Goal: Information Seeking & Learning: Find specific fact

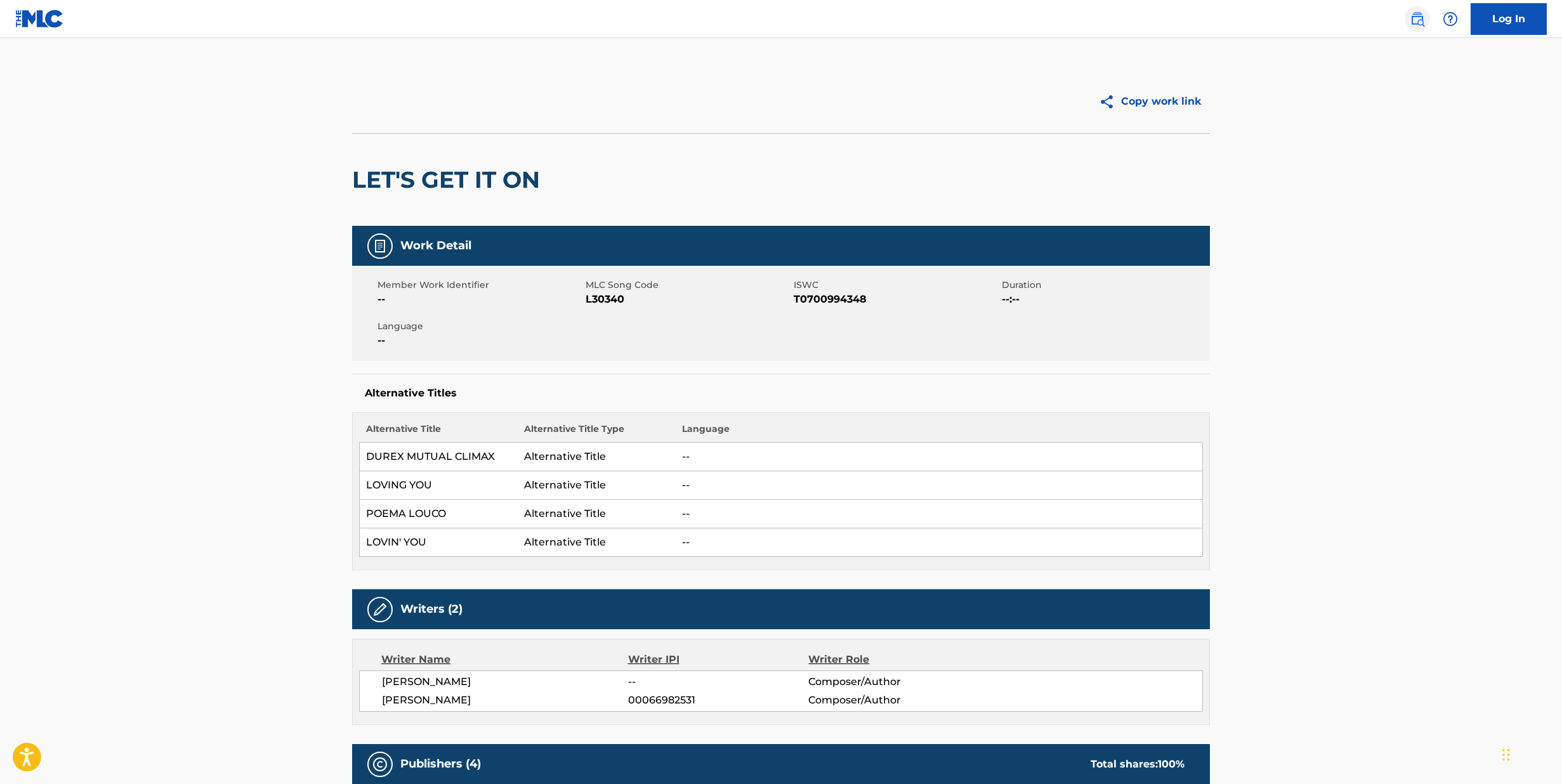
click at [1416, 18] on img at bounding box center [1418, 19] width 16 height 16
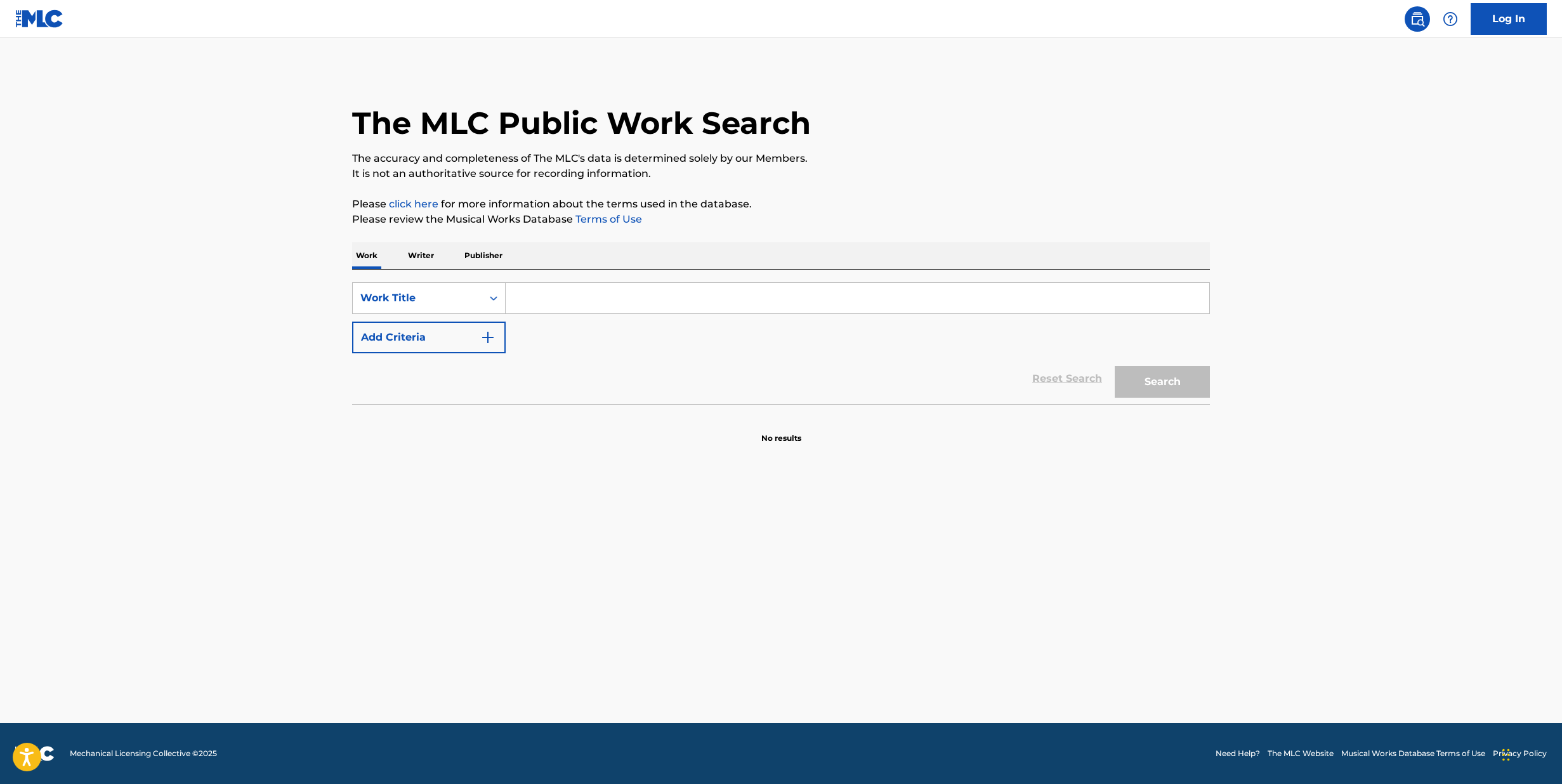
click at [634, 311] on input "Search Form" at bounding box center [857, 298] width 704 height 30
type input "i"
type input "she is daylight"
click at [478, 349] on button "Add Criteria" at bounding box center [428, 337] width 153 height 32
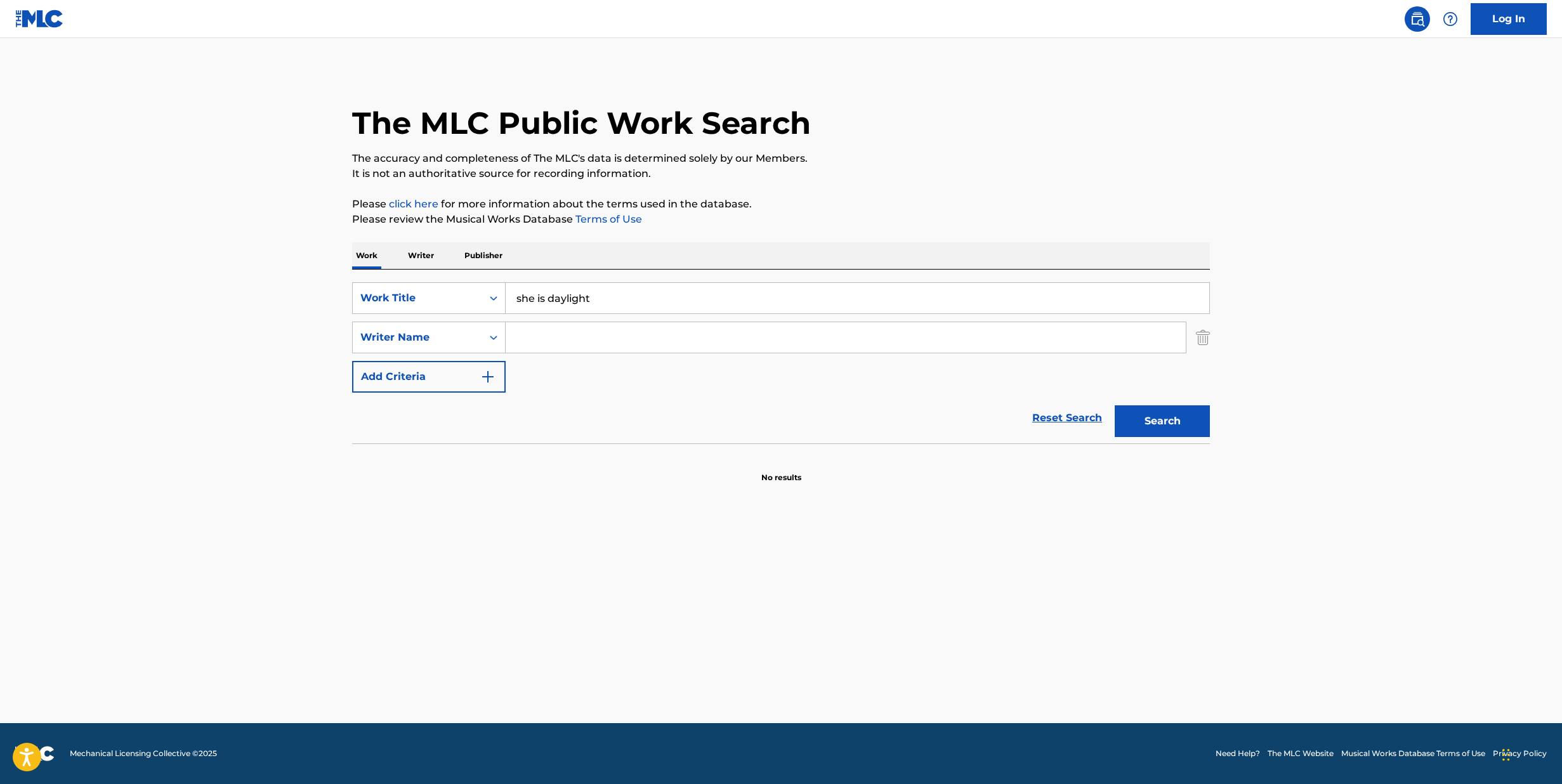
click at [542, 342] on input "Search Form" at bounding box center [845, 337] width 680 height 30
type input "[PERSON_NAME]"
click at [1162, 422] on button "Search" at bounding box center [1162, 421] width 95 height 32
click at [806, 344] on input "[PERSON_NAME]" at bounding box center [845, 337] width 680 height 30
drag, startPoint x: 662, startPoint y: 299, endPoint x: 428, endPoint y: 257, distance: 237.7
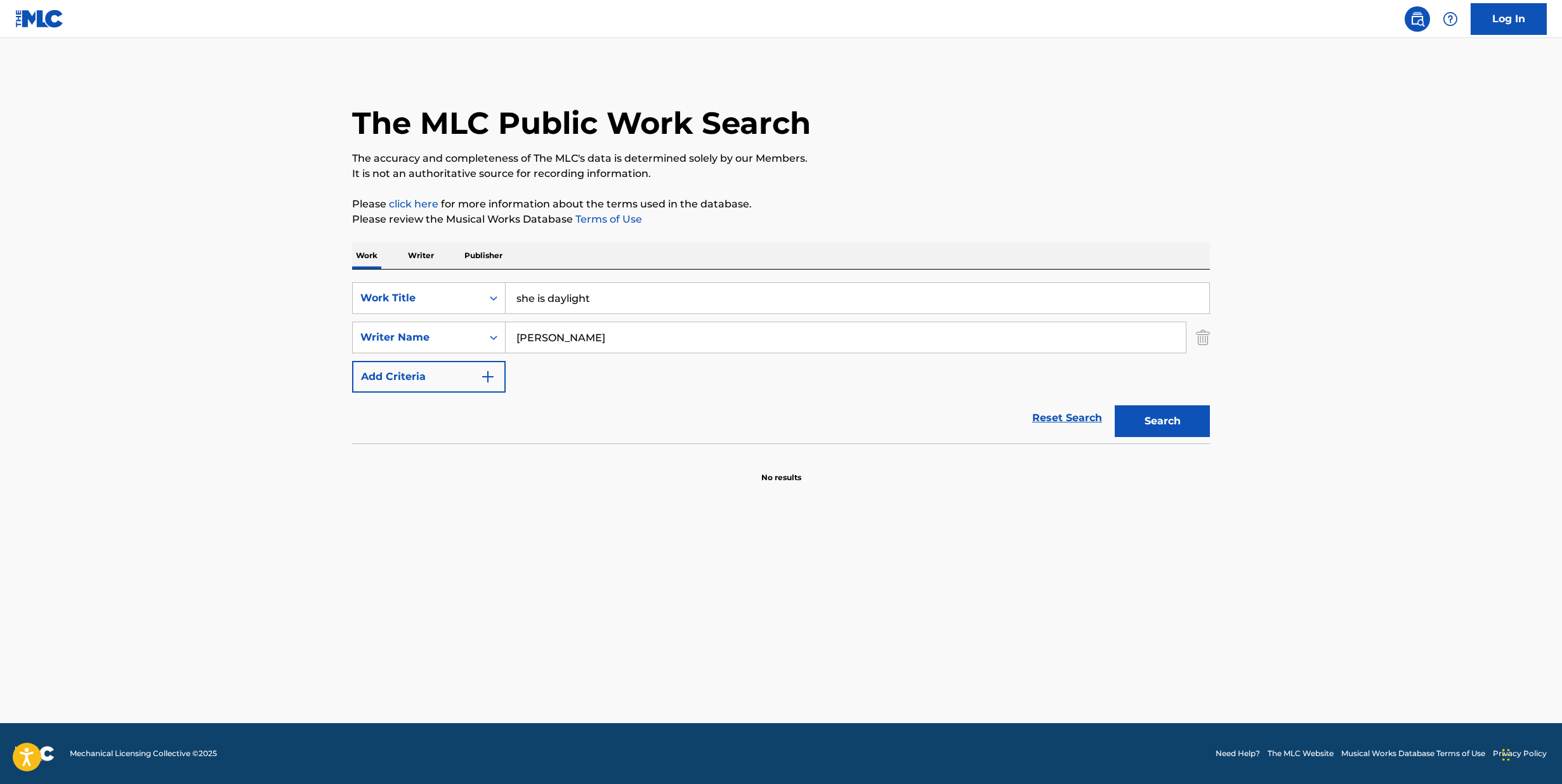
click at [428, 257] on div "Work Writer Publisher SearchWithCriteriaa272ee6d-383b-477e-adc3-e3af534c8c45 Wo…" at bounding box center [781, 362] width 858 height 241
type input "in the light of time"
click at [1162, 422] on button "Search" at bounding box center [1162, 421] width 95 height 32
